Goal: Navigation & Orientation: Find specific page/section

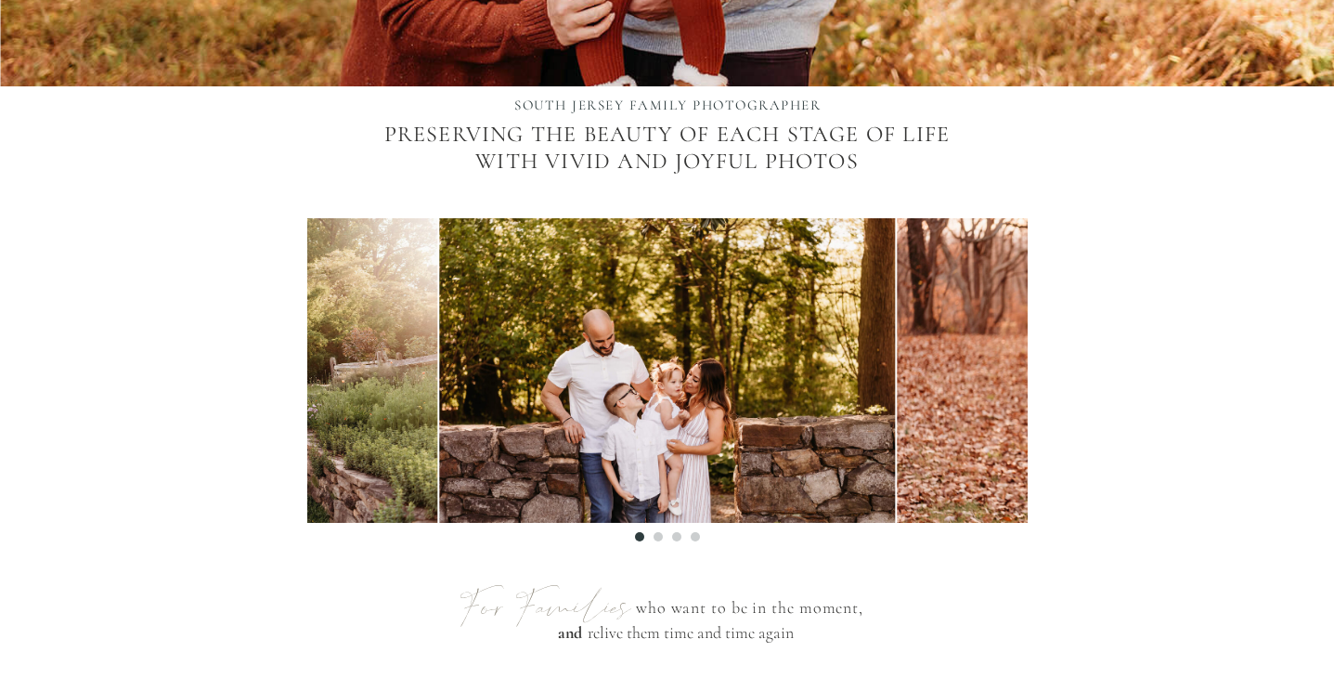
scroll to position [607, 0]
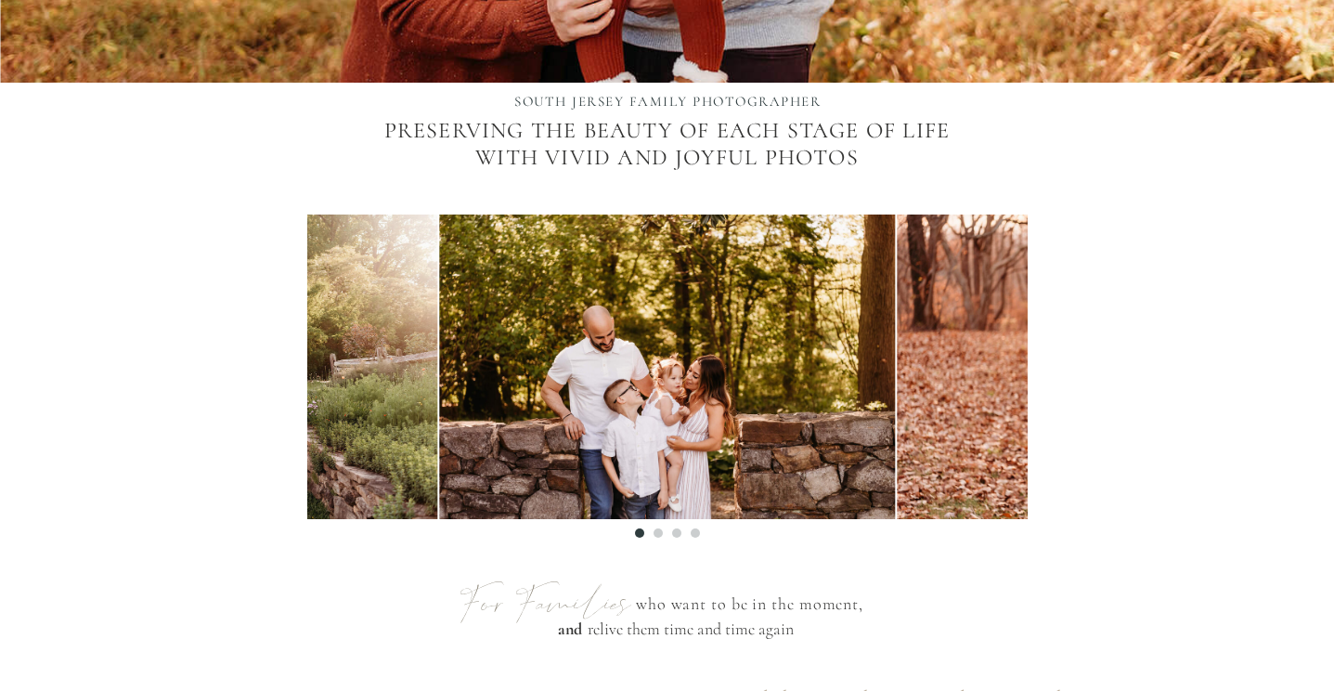
click at [658, 533] on li "Page dot 2" at bounding box center [657, 532] width 9 height 9
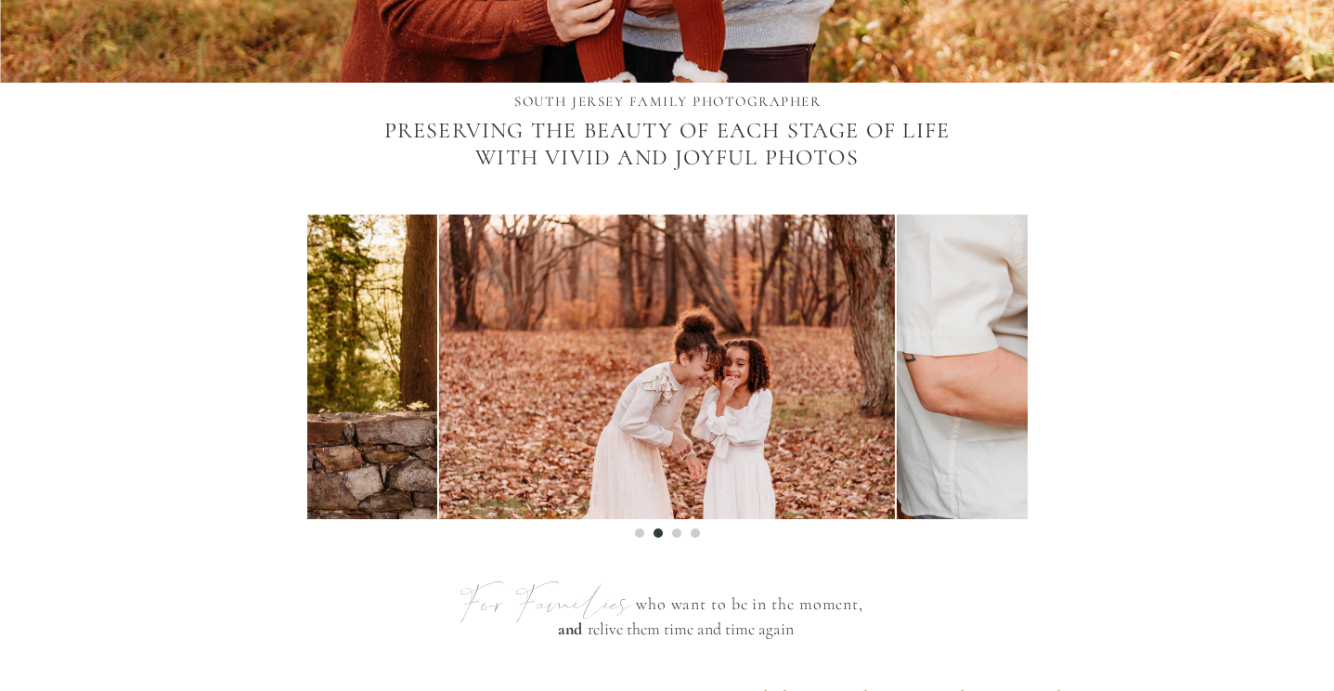
click at [679, 535] on ol at bounding box center [667, 528] width 720 height 19
click at [682, 532] on ol at bounding box center [667, 528] width 720 height 19
click at [678, 532] on li "Page dot 3" at bounding box center [676, 532] width 9 height 9
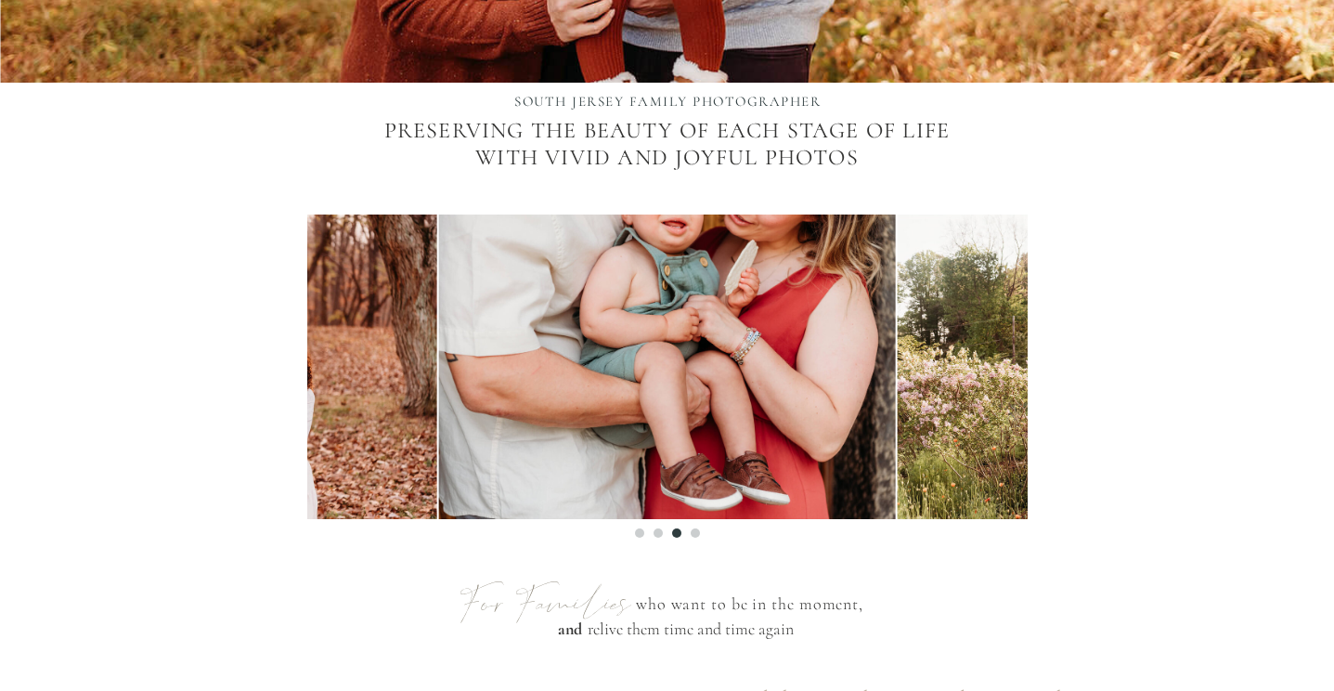
click at [694, 533] on li "Page dot 4" at bounding box center [695, 532] width 9 height 9
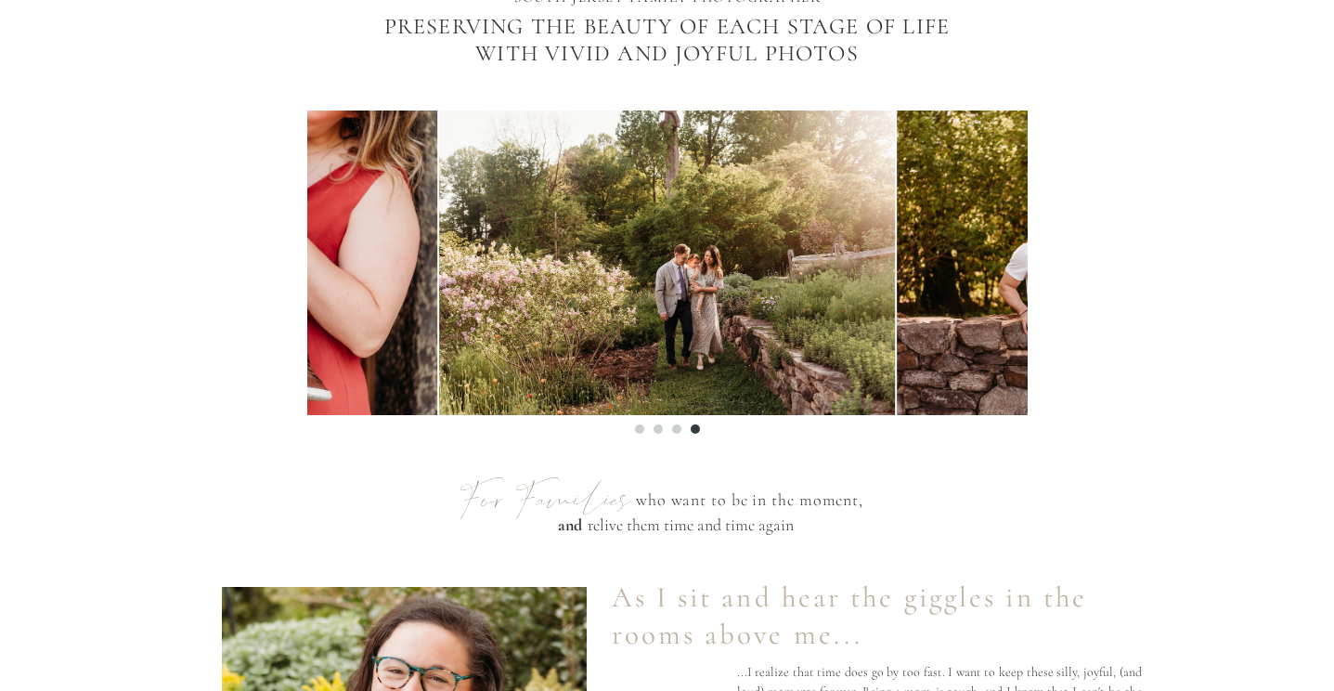
scroll to position [0, 0]
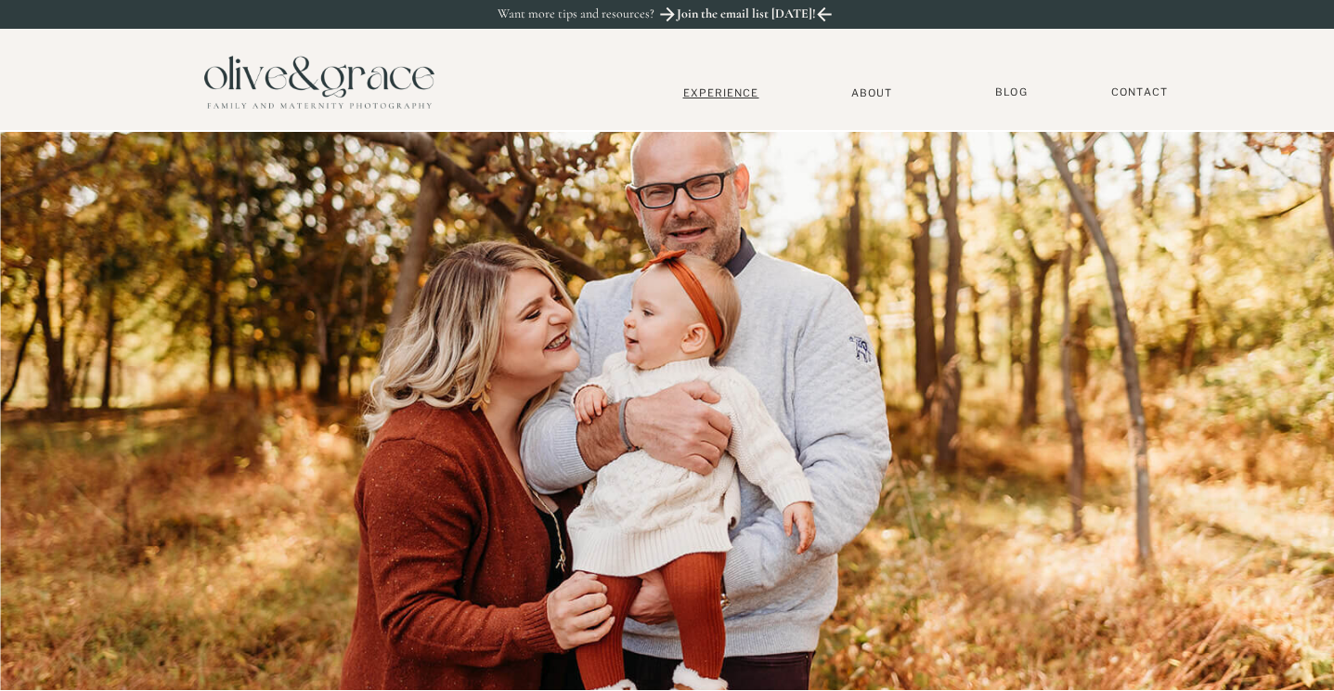
click at [742, 90] on nav "Experience" at bounding box center [721, 92] width 123 height 13
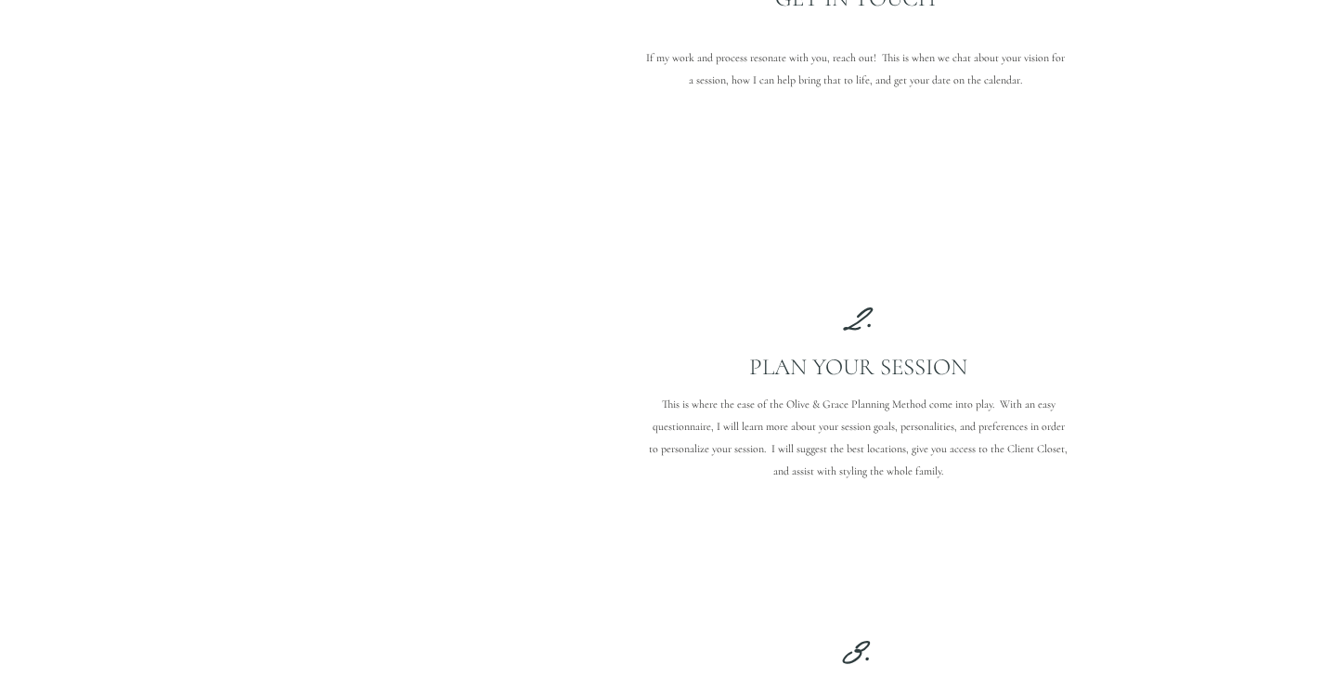
scroll to position [1756, 0]
